Goal: Information Seeking & Learning: Learn about a topic

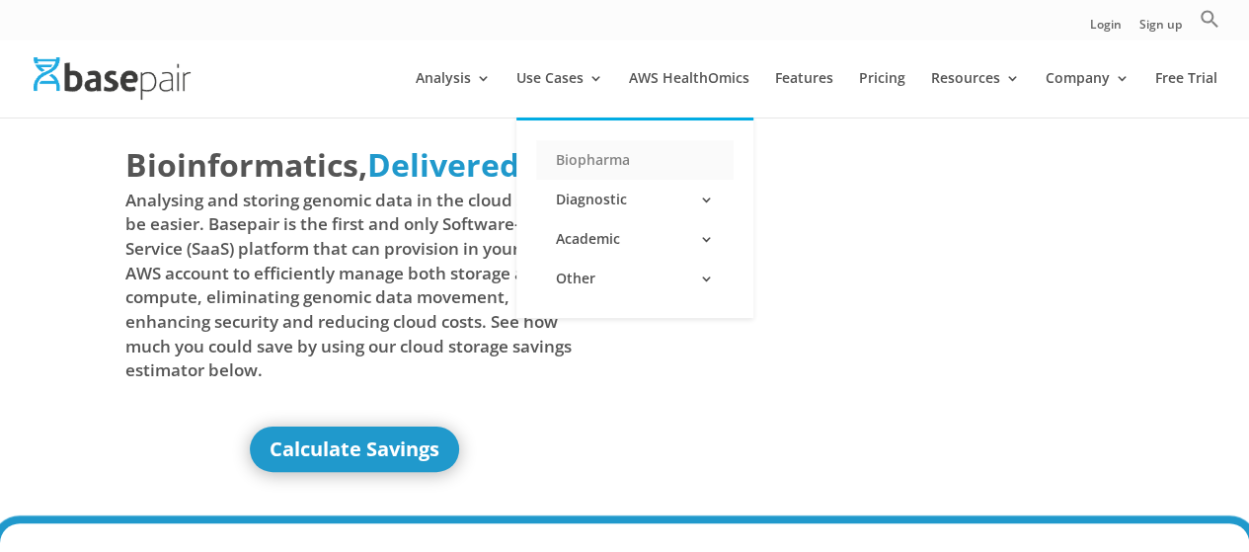
click at [590, 159] on link "Biopharma" at bounding box center [635, 160] width 198 height 40
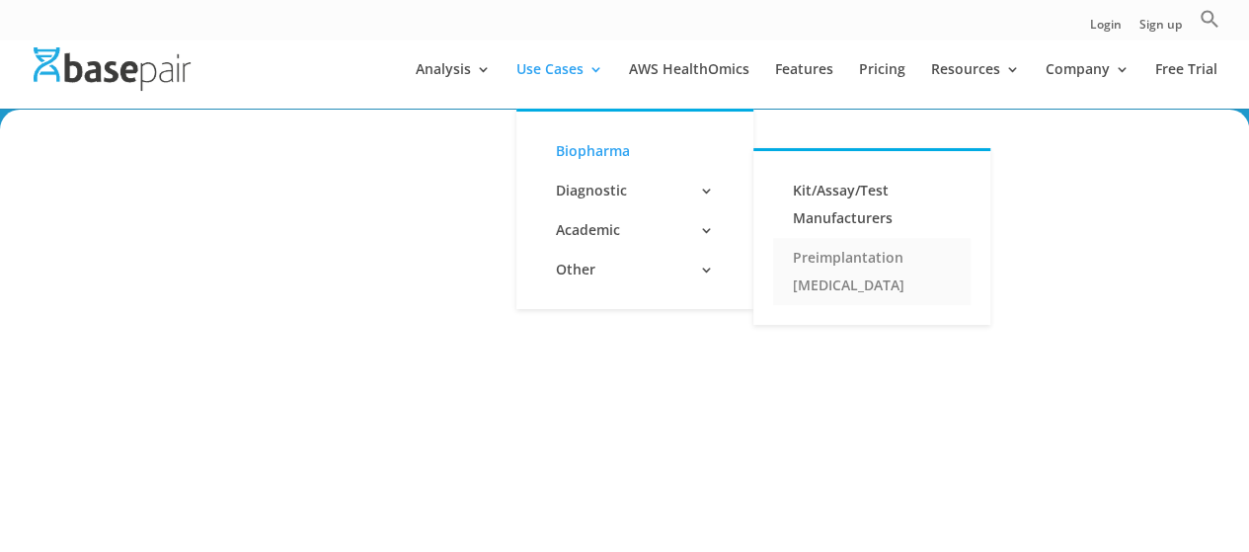
click at [836, 263] on link "Preimplantation [MEDICAL_DATA]" at bounding box center [872, 271] width 198 height 67
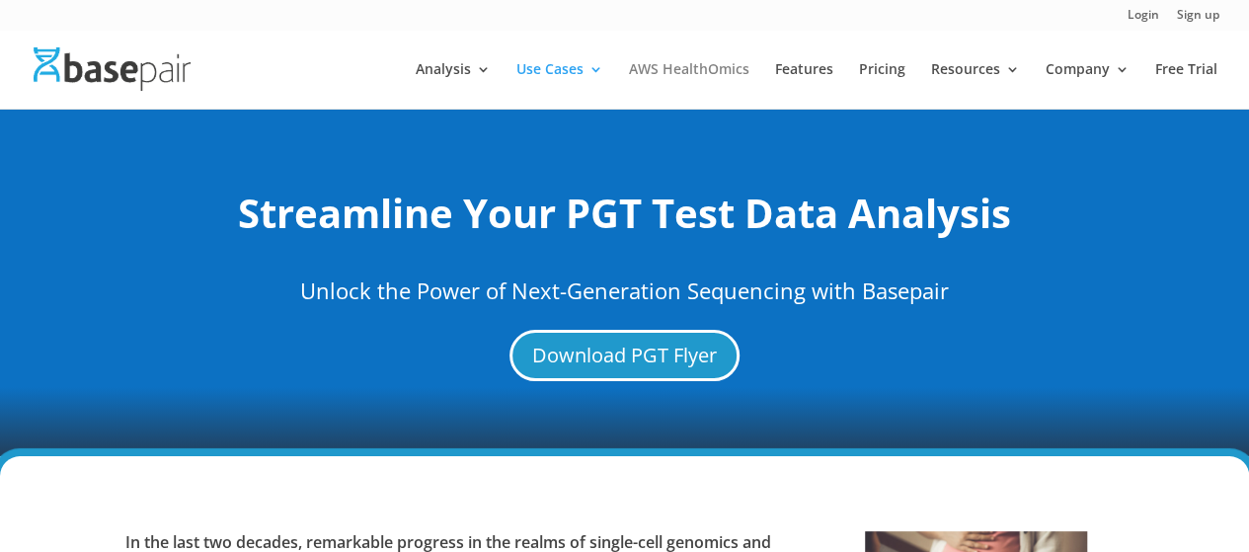
click at [739, 66] on link "AWS HealthOmics" at bounding box center [689, 85] width 120 height 46
